Goal: Check status: Check status

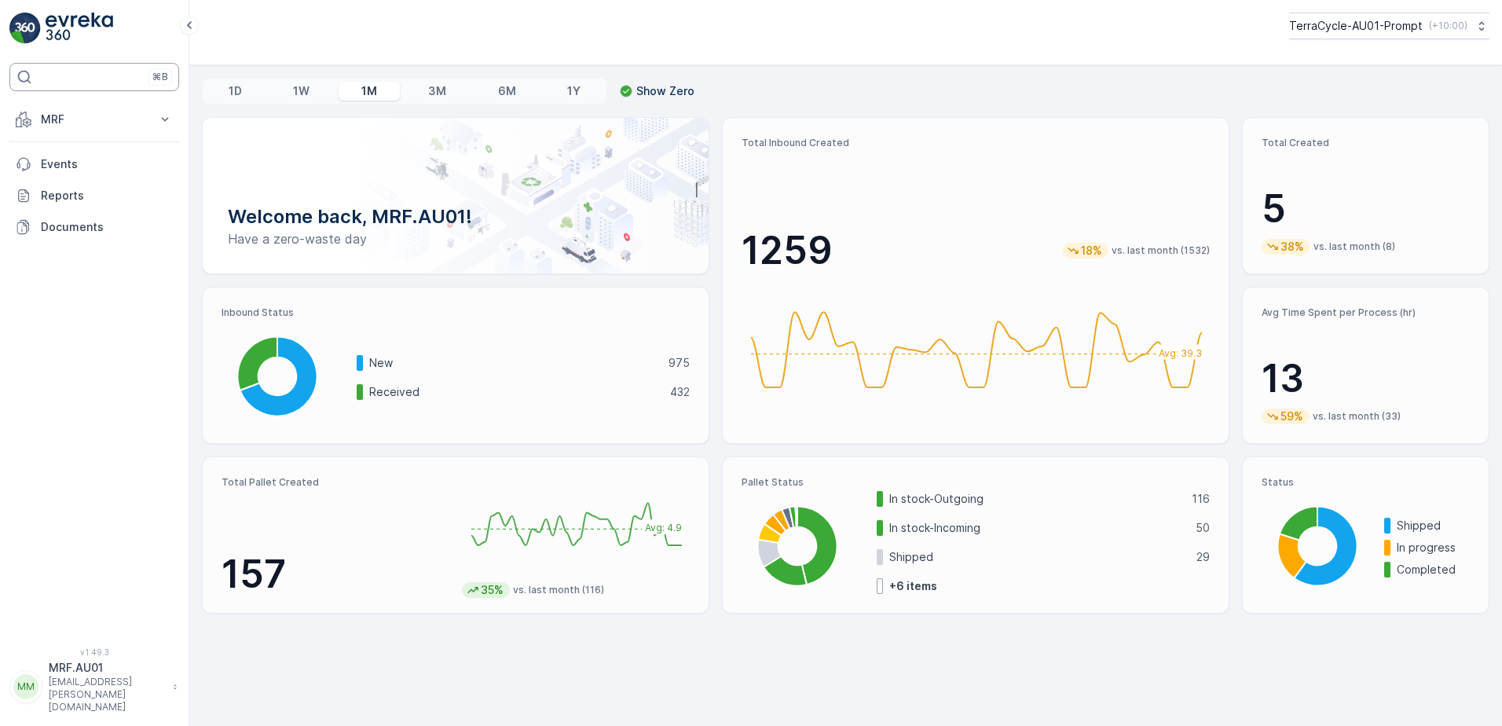
click at [79, 82] on div "⌘B" at bounding box center [94, 77] width 170 height 28
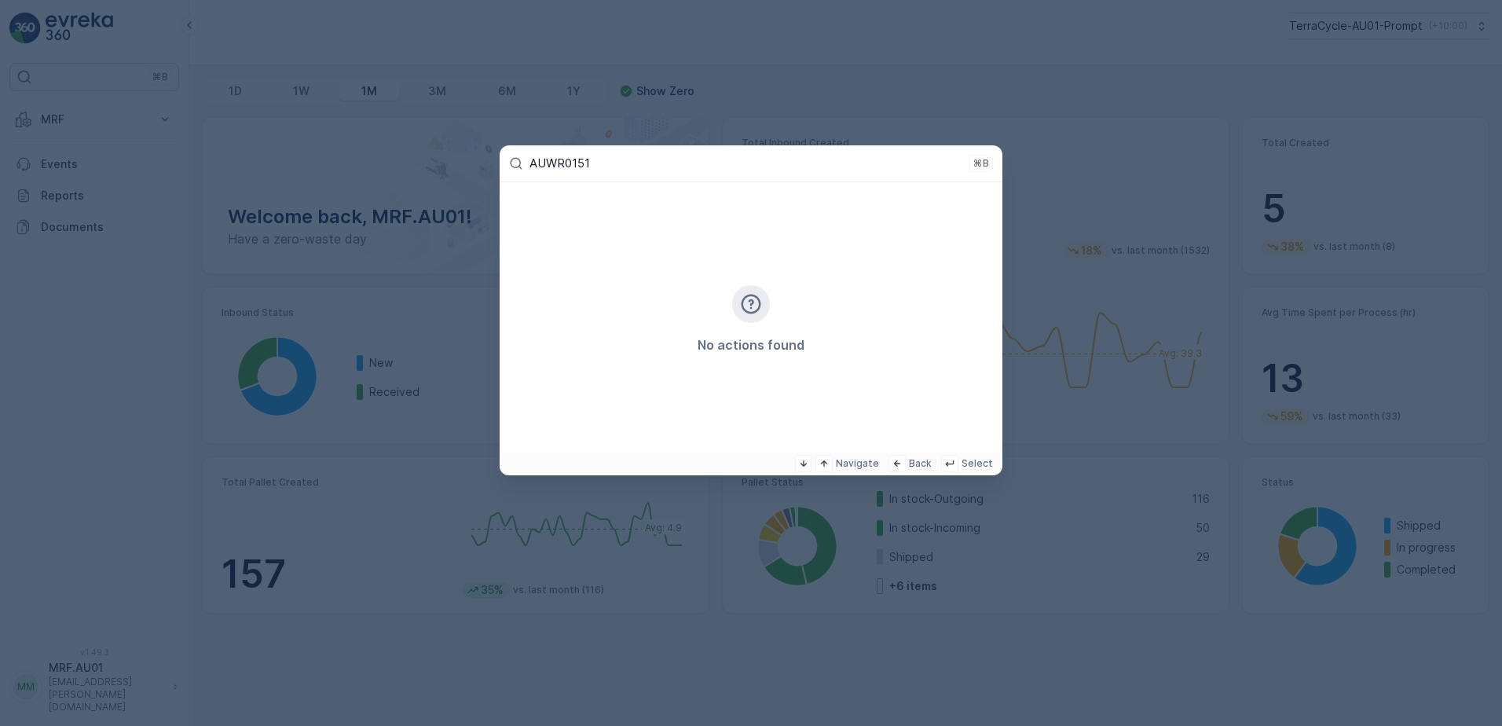
type input "AUWR0151"
click at [921, 463] on p "Back" at bounding box center [920, 463] width 23 height 13
click at [975, 159] on p "⌘B" at bounding box center [981, 163] width 16 height 13
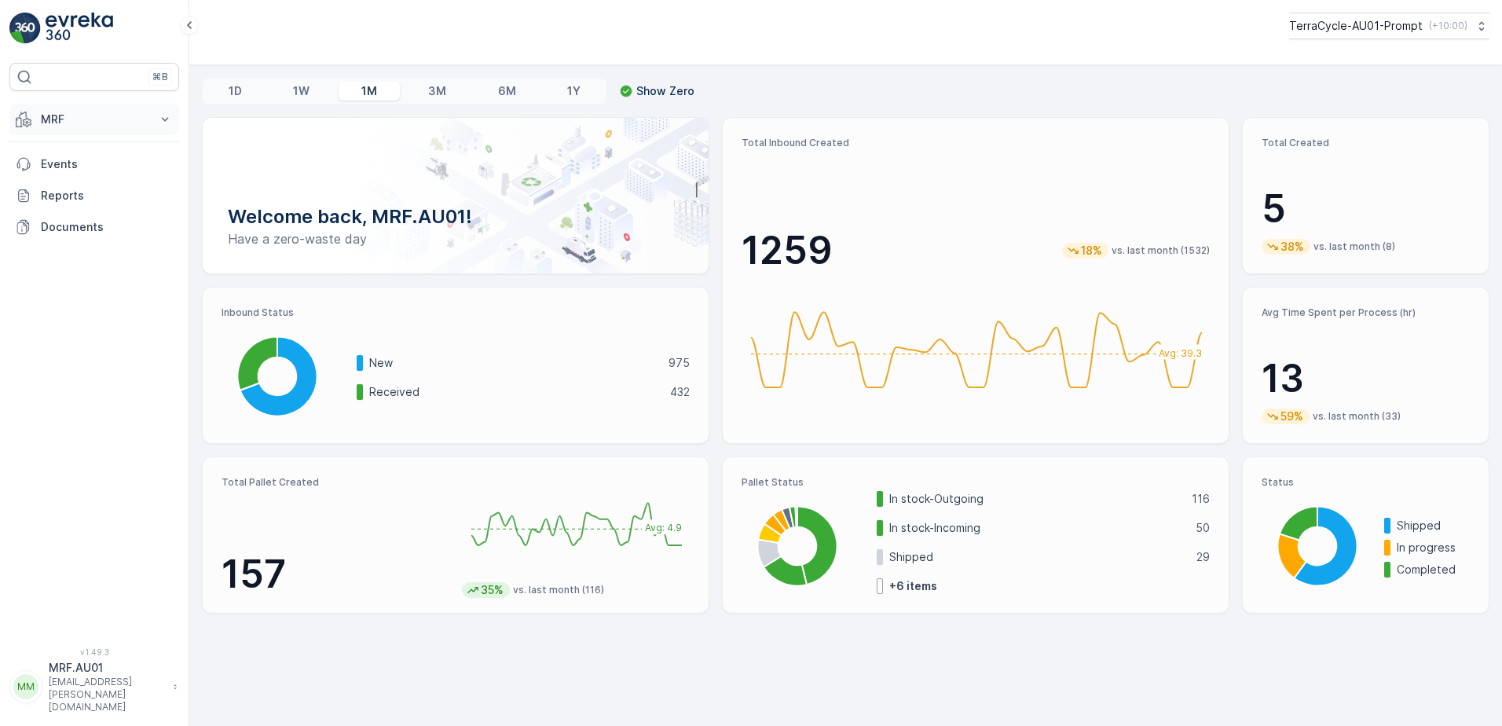
click at [169, 119] on icon at bounding box center [165, 120] width 16 height 16
click at [73, 232] on p "Outbound" at bounding box center [66, 234] width 53 height 16
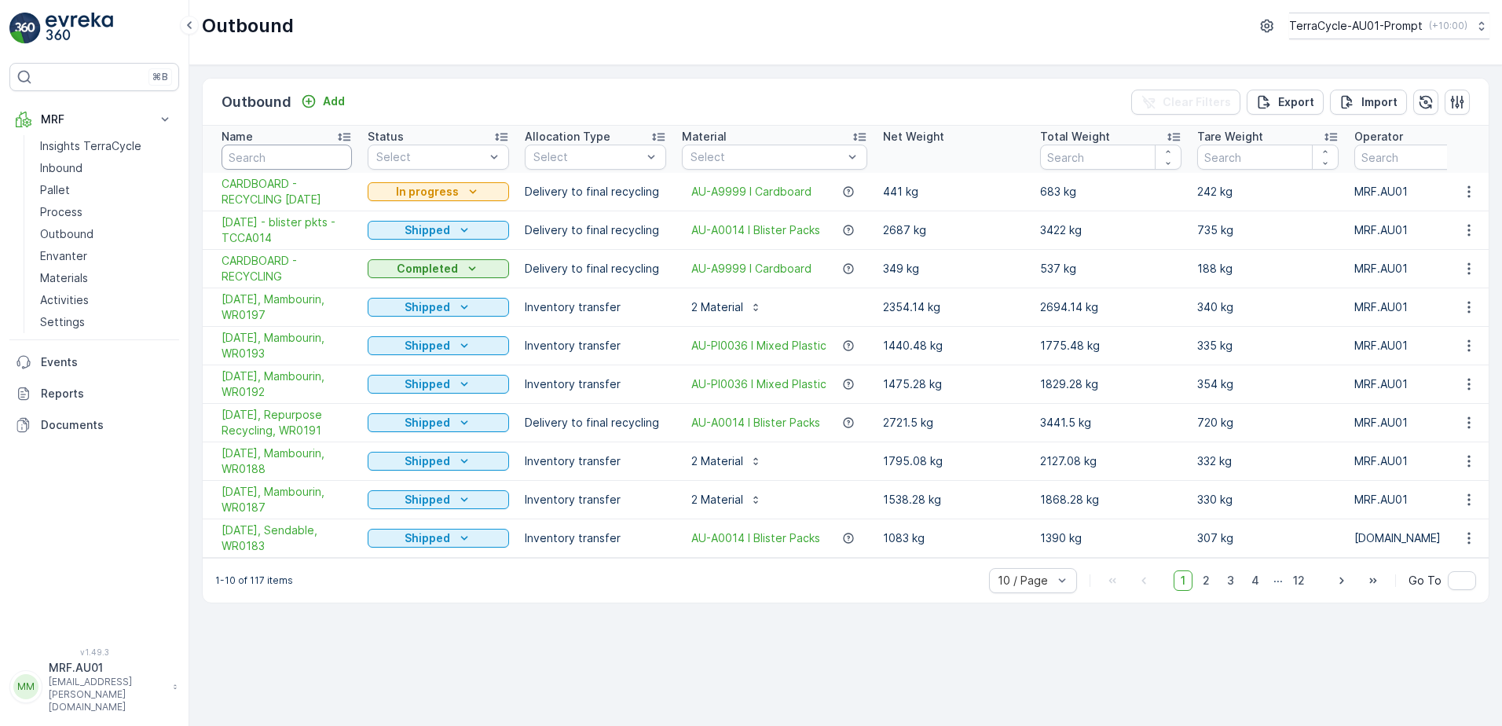
click at [262, 156] on input "text" at bounding box center [286, 157] width 130 height 25
paste input "AUWR0151"
type input "AUWR0151"
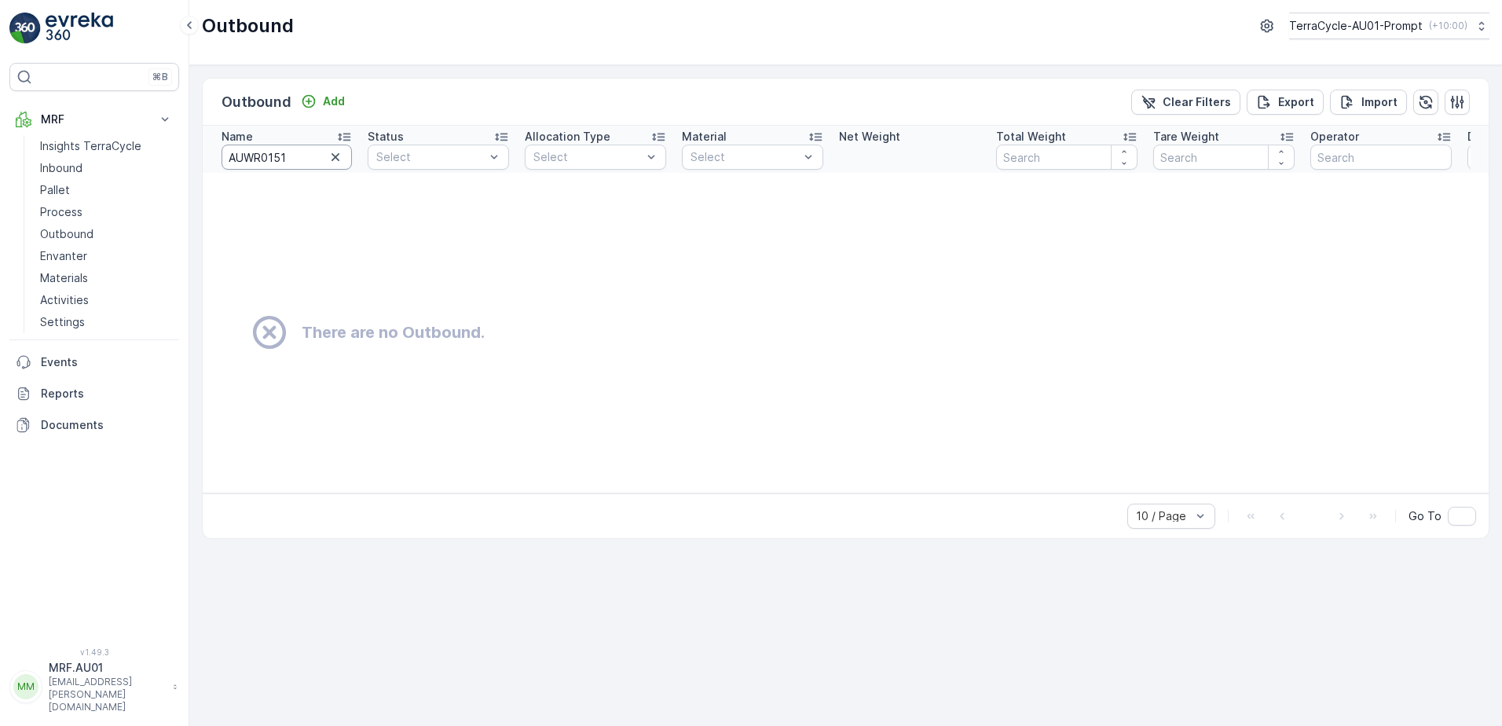
click at [245, 160] on input "AUWR0151" at bounding box center [286, 157] width 130 height 25
type input "WR0151"
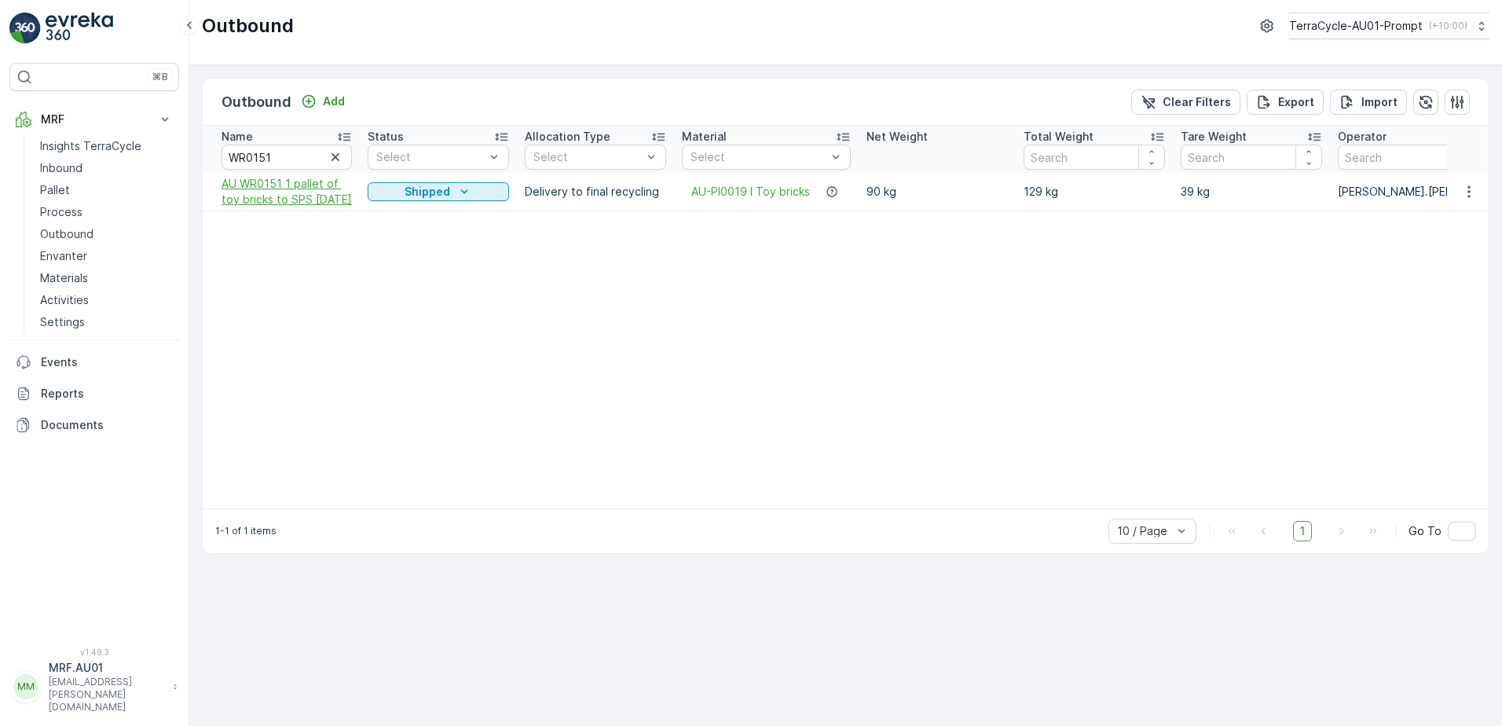
click at [326, 188] on span "AU WR0151 1 pallet of toy bricks to SPS [DATE]" at bounding box center [286, 191] width 130 height 31
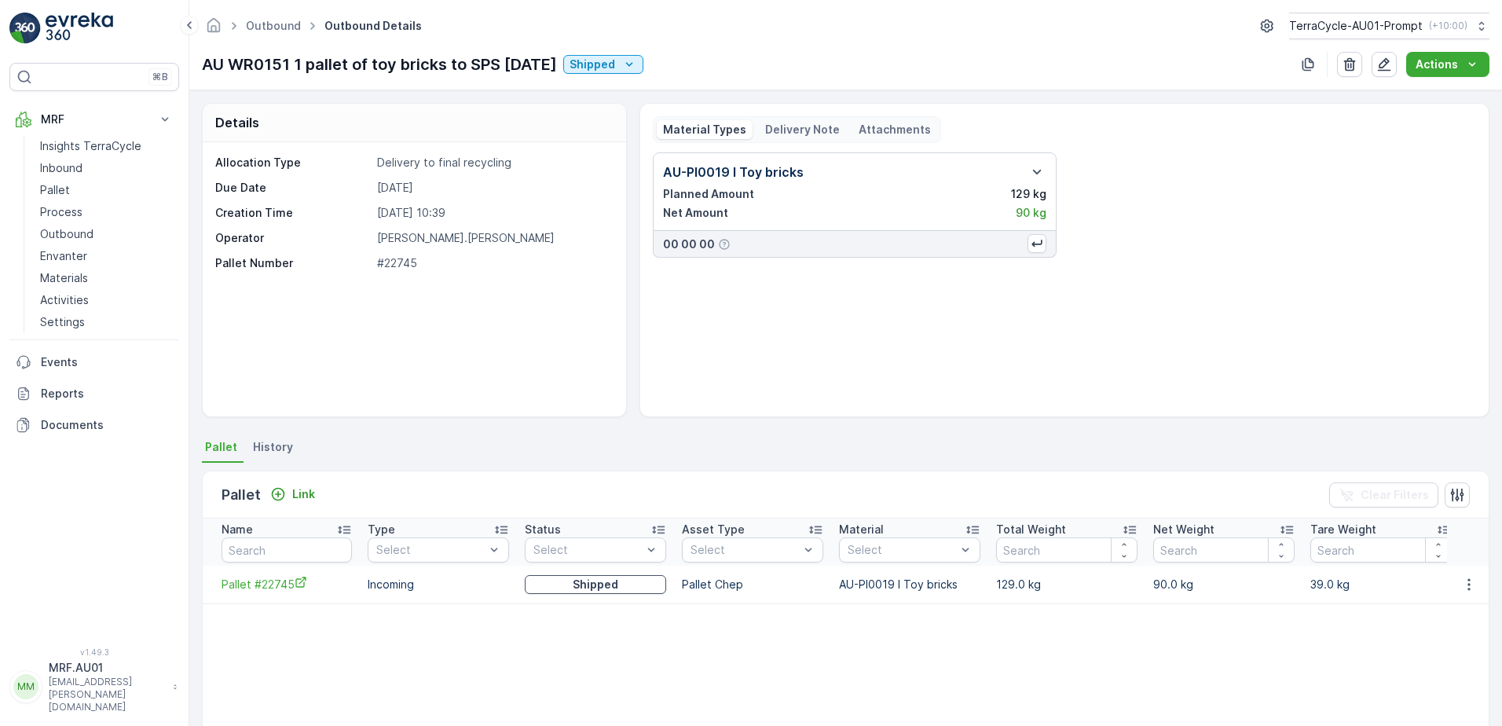
click at [805, 126] on p "Delivery Note" at bounding box center [802, 130] width 75 height 16
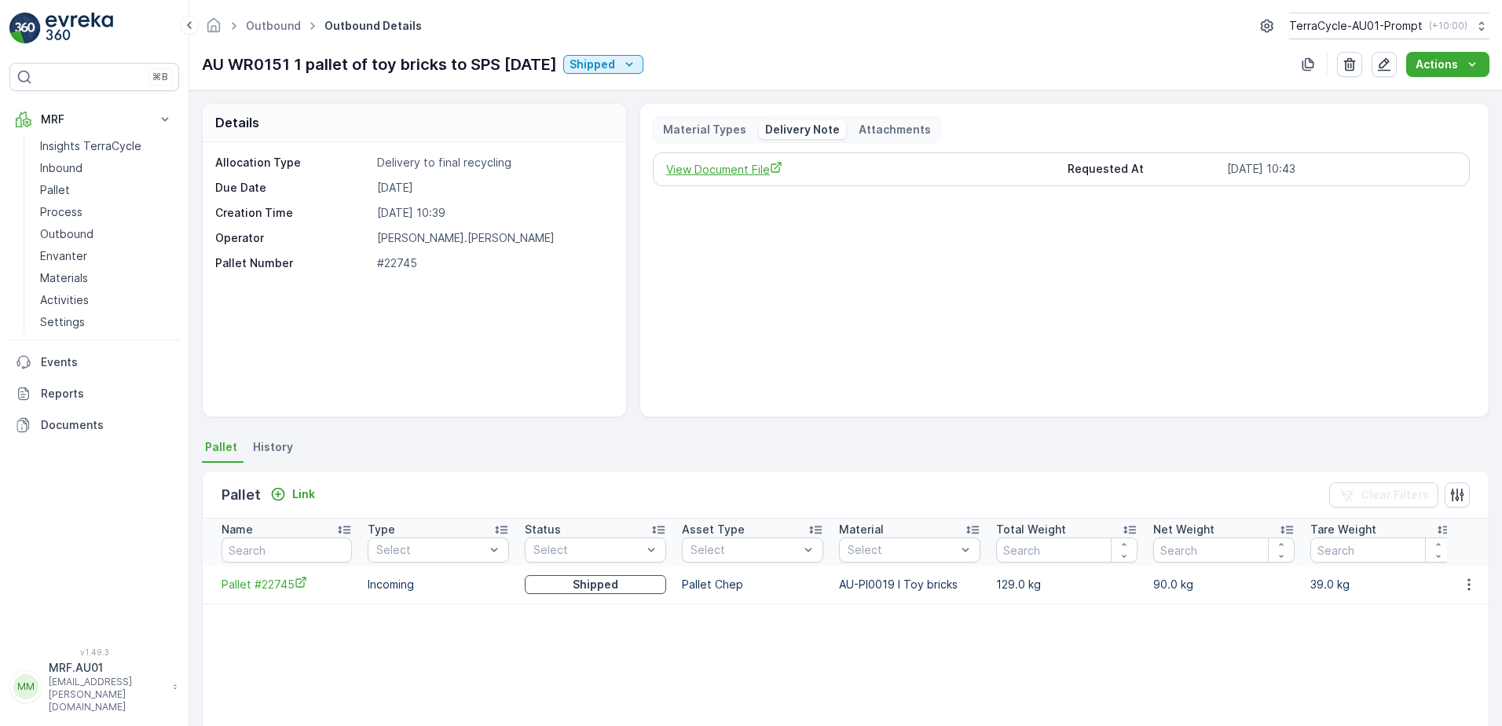
click at [728, 168] on span "View Document File" at bounding box center [860, 169] width 389 height 16
click at [282, 25] on link "Outbound" at bounding box center [273, 25] width 55 height 13
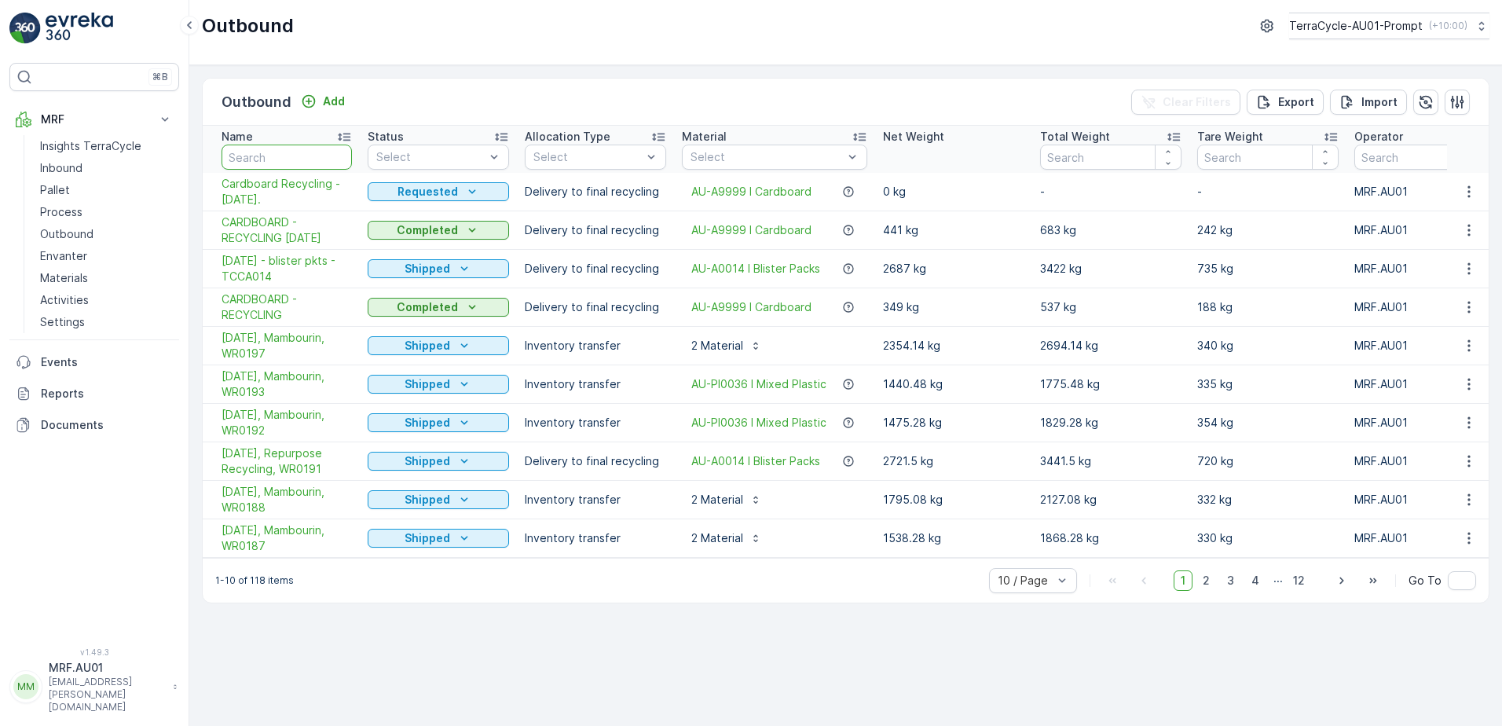
click at [258, 161] on input "text" at bounding box center [286, 157] width 130 height 25
type input "wr0183"
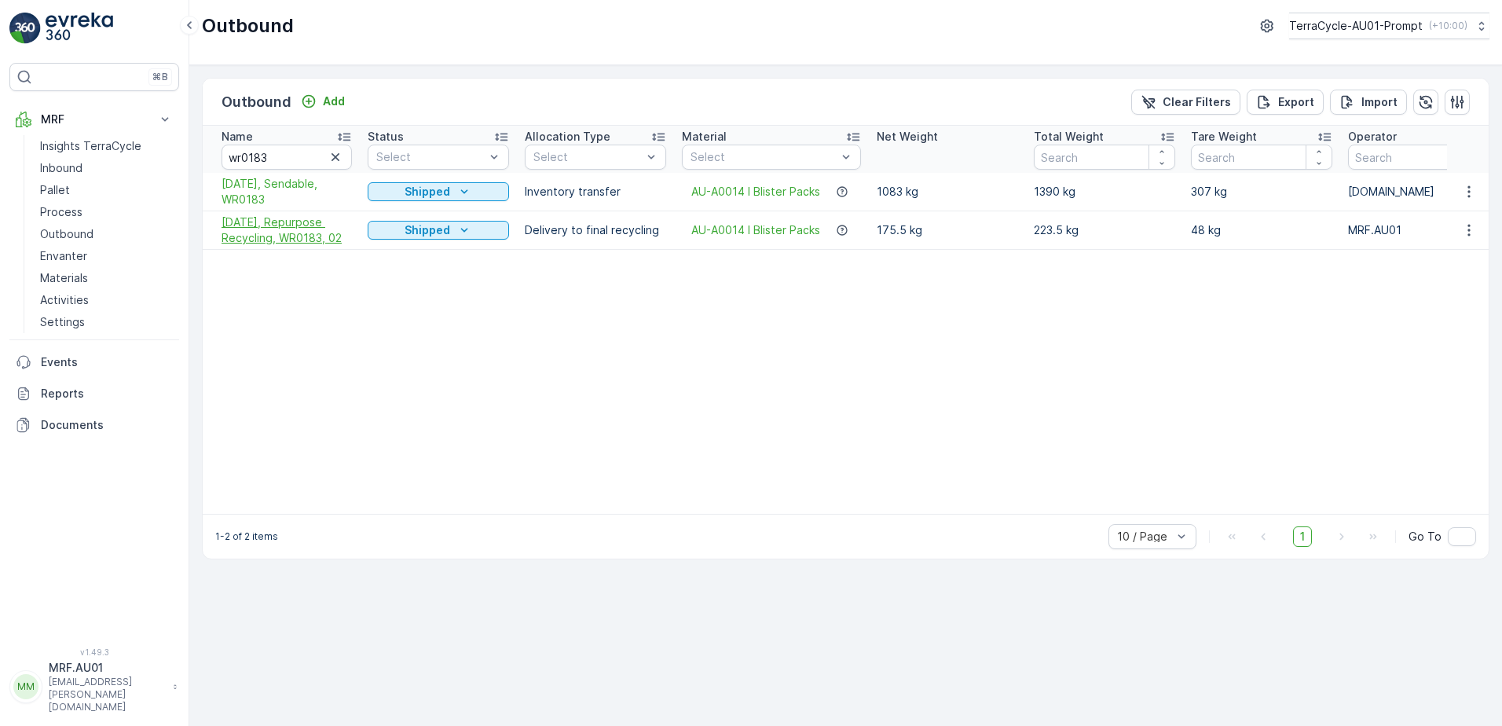
click at [274, 230] on span "[DATE], Repurpose Recycling, WR0183, 02" at bounding box center [286, 229] width 130 height 31
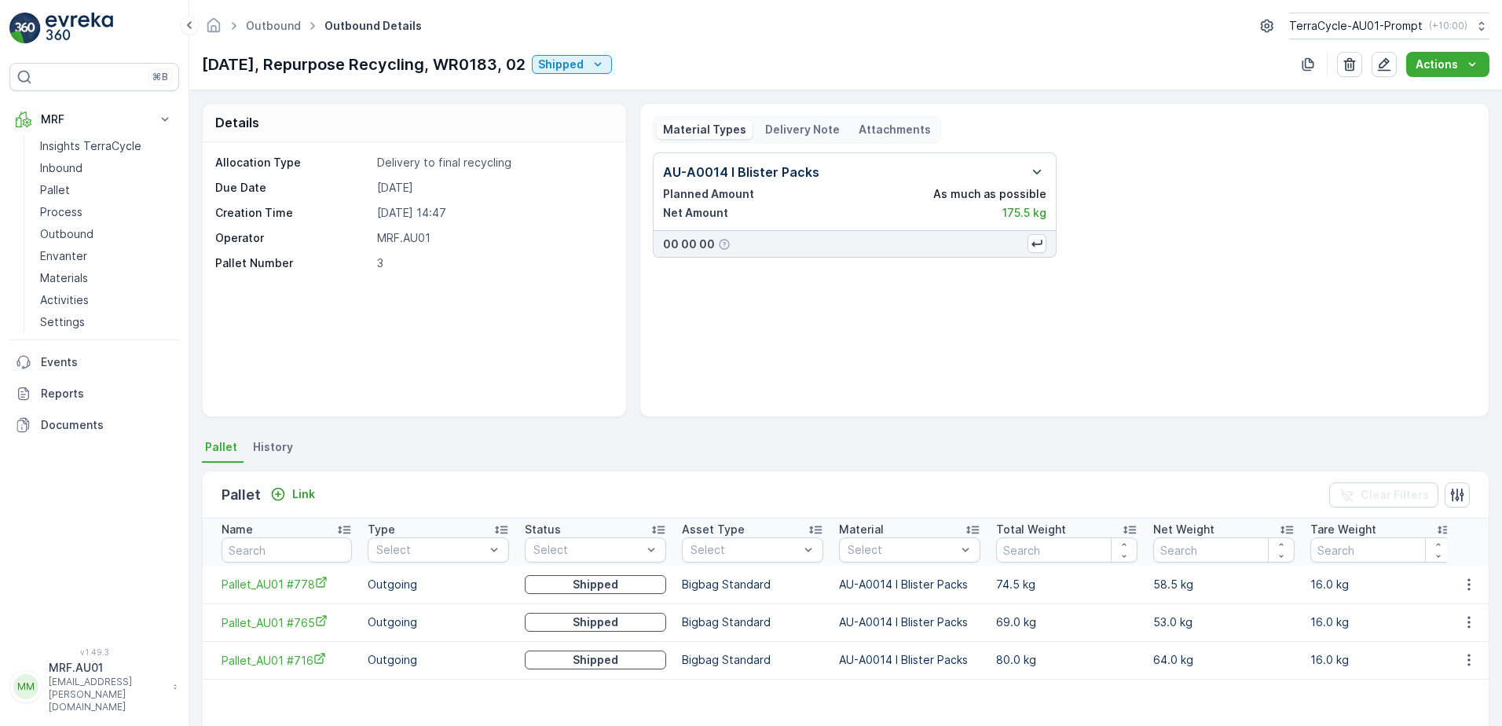
click at [876, 126] on p "Attachments" at bounding box center [894, 130] width 72 height 16
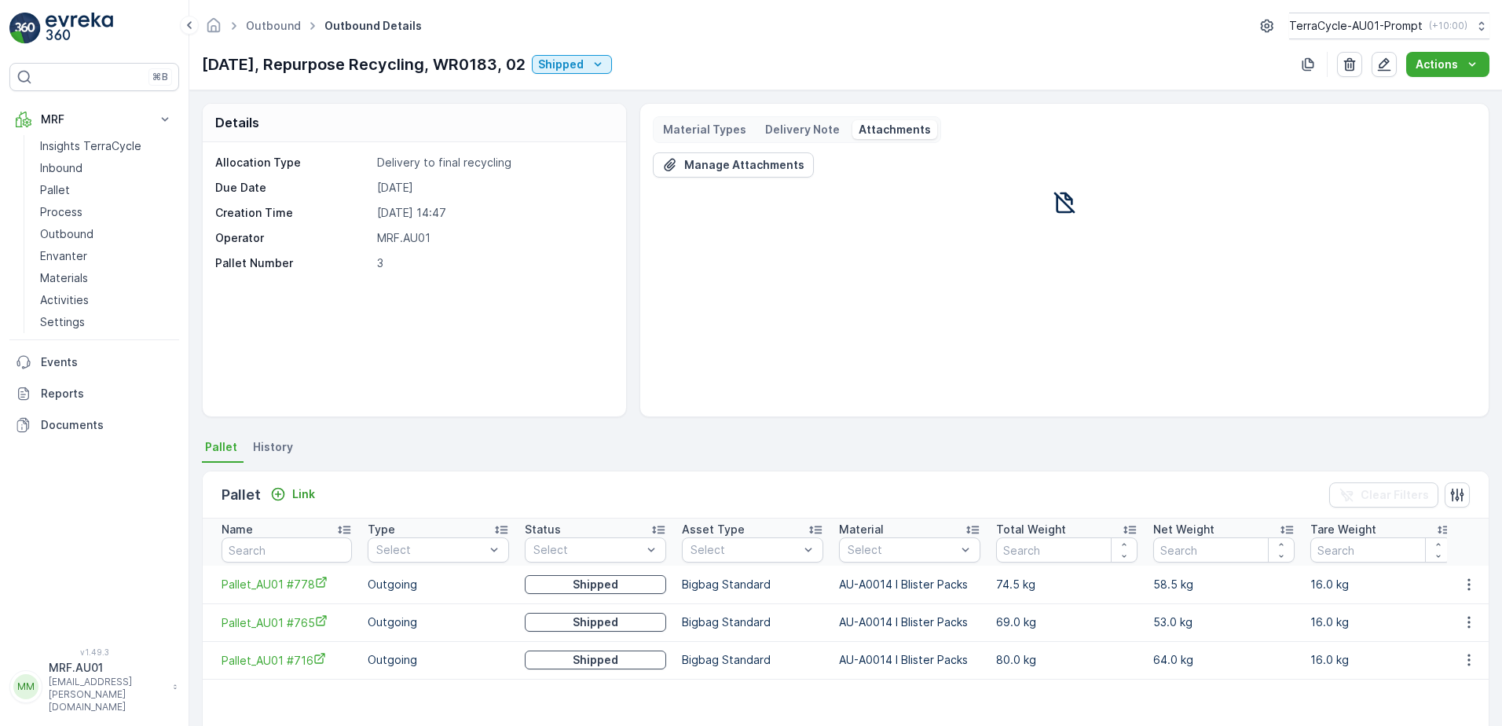
click at [787, 126] on p "Delivery Note" at bounding box center [802, 130] width 75 height 16
click at [745, 170] on span "View Document File" at bounding box center [860, 169] width 389 height 16
click at [712, 219] on span "View Document File" at bounding box center [860, 215] width 389 height 16
click at [721, 167] on span "View Document File" at bounding box center [860, 169] width 389 height 16
click at [715, 218] on span "View Document File" at bounding box center [860, 215] width 389 height 16
